Goal: Information Seeking & Learning: Find specific fact

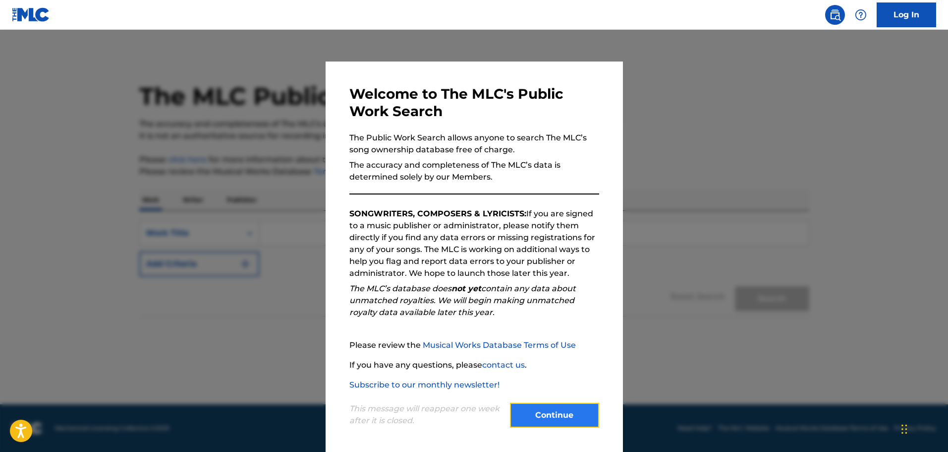
click at [567, 421] on button "Continue" at bounding box center [554, 414] width 89 height 25
click at [567, 421] on footer "Mechanical Licensing Collective © 2025 Need Help? The MLC Website Musical Works…" at bounding box center [474, 428] width 948 height 48
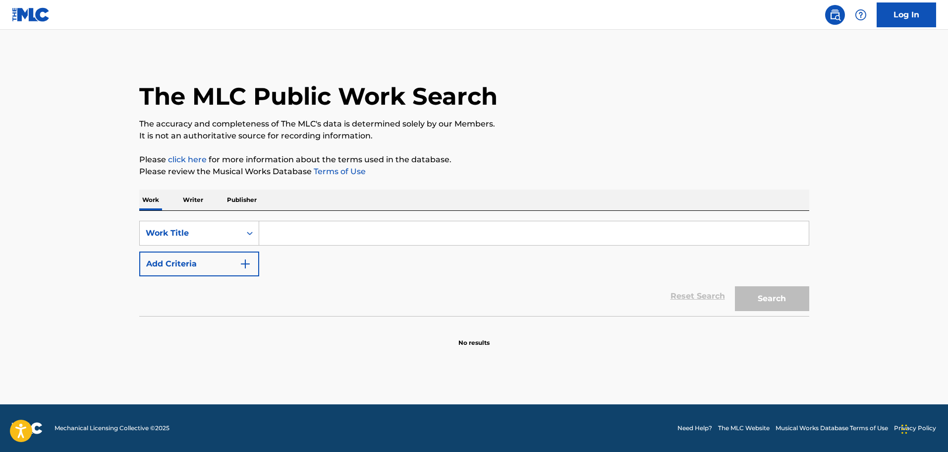
click at [302, 232] on input "Search Form" at bounding box center [534, 233] width 550 height 24
type input "love goes higher"
click at [751, 296] on button "Search" at bounding box center [772, 298] width 74 height 25
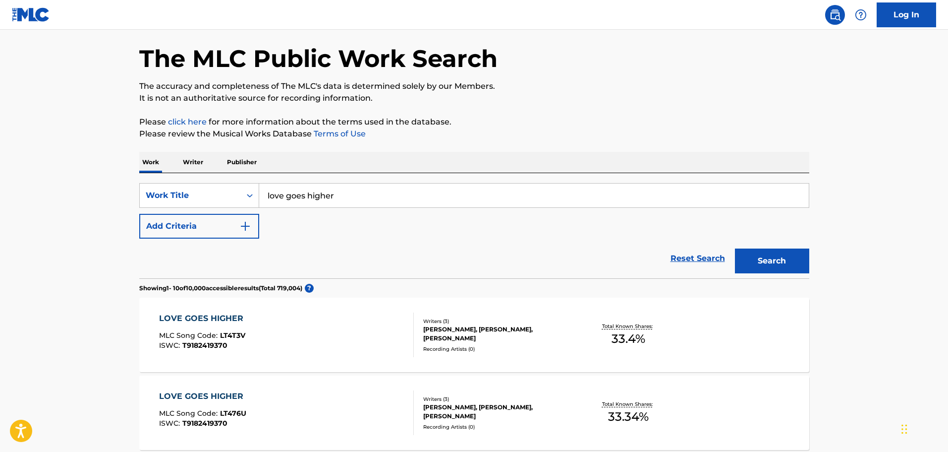
scroll to position [99, 0]
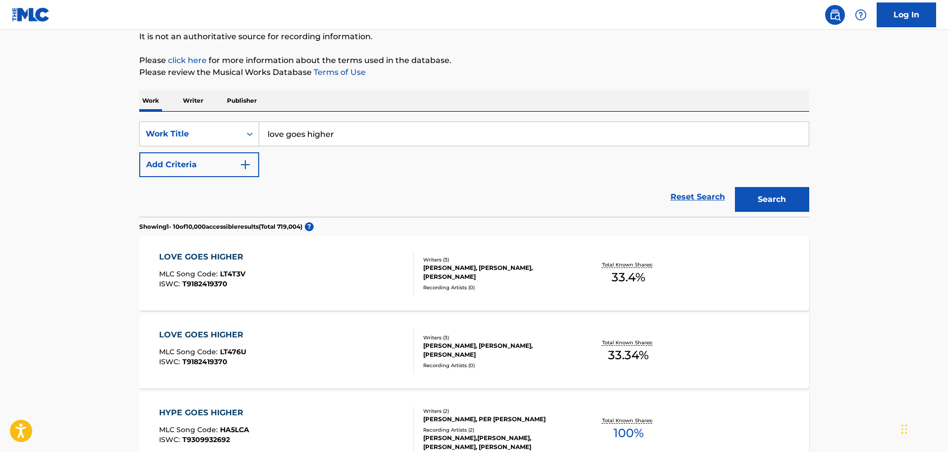
click at [526, 275] on div "[PERSON_NAME], [PERSON_NAME], [PERSON_NAME]" at bounding box center [498, 272] width 150 height 18
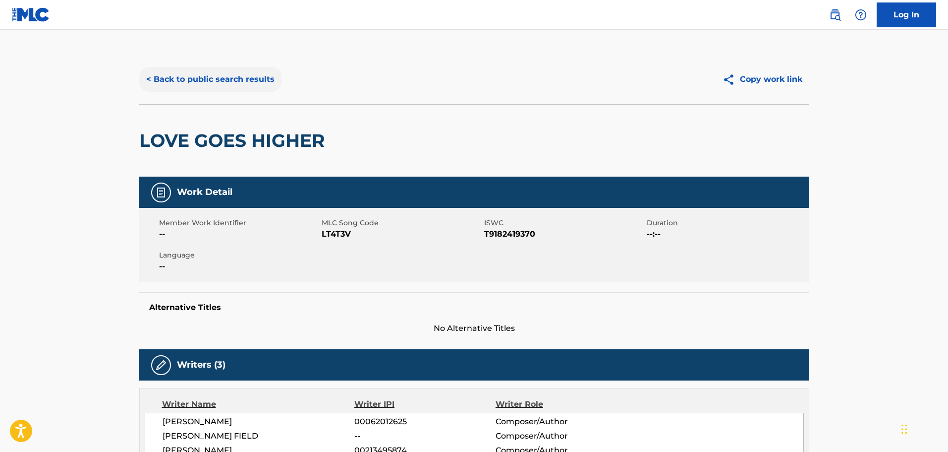
click at [252, 81] on button "< Back to public search results" at bounding box center [210, 79] width 142 height 25
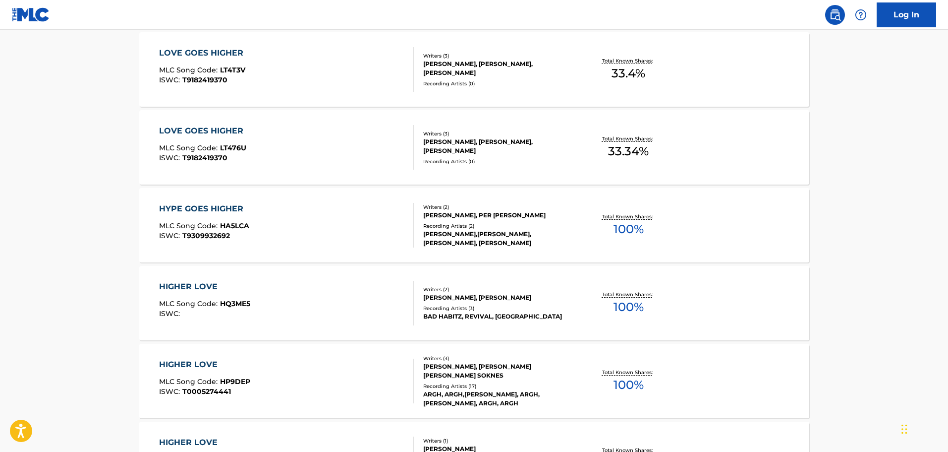
scroll to position [297, 0]
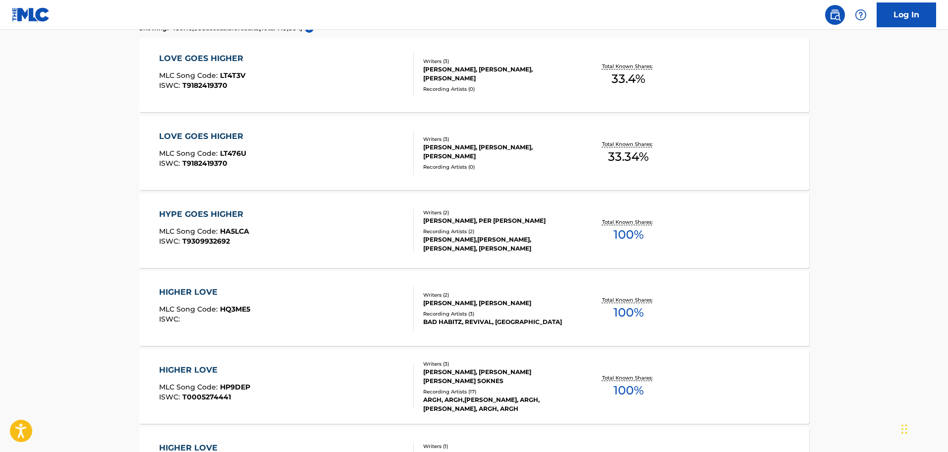
click at [509, 151] on div "[PERSON_NAME], [PERSON_NAME], [PERSON_NAME]" at bounding box center [498, 152] width 150 height 18
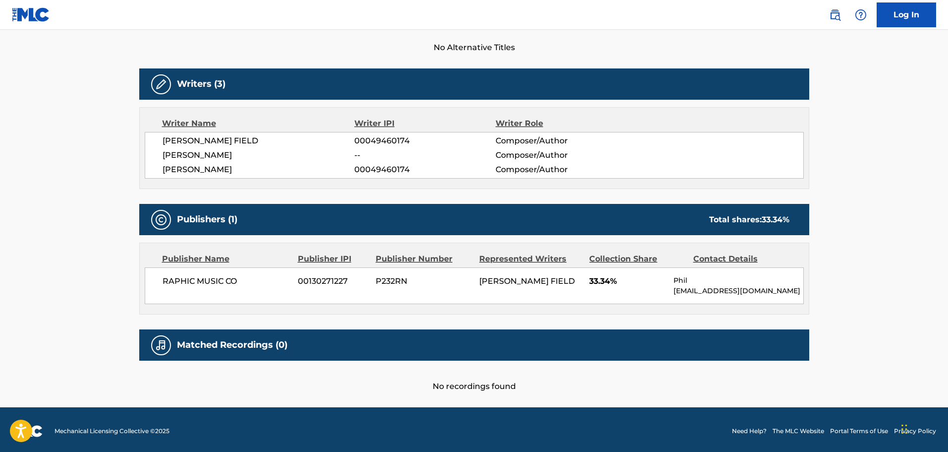
scroll to position [283, 0]
